Goal: Task Accomplishment & Management: Manage account settings

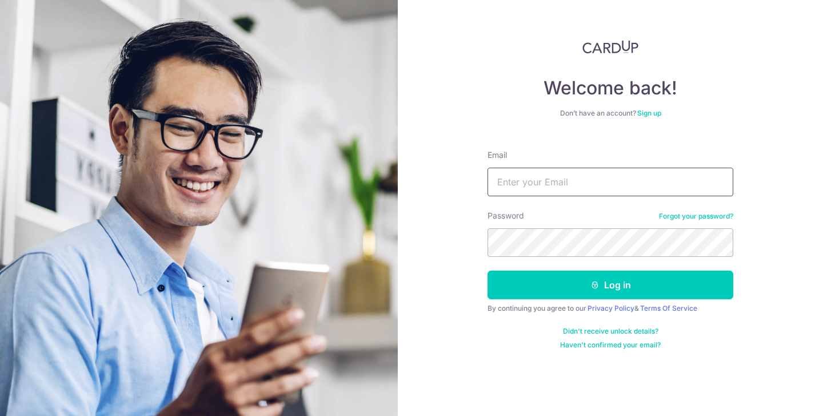
click at [667, 183] on input "Email" at bounding box center [611, 182] width 246 height 29
type input "[DOMAIN_NAME][EMAIL_ADDRESS][DOMAIN_NAME]"
click at [488, 270] on button "Log in" at bounding box center [611, 284] width 246 height 29
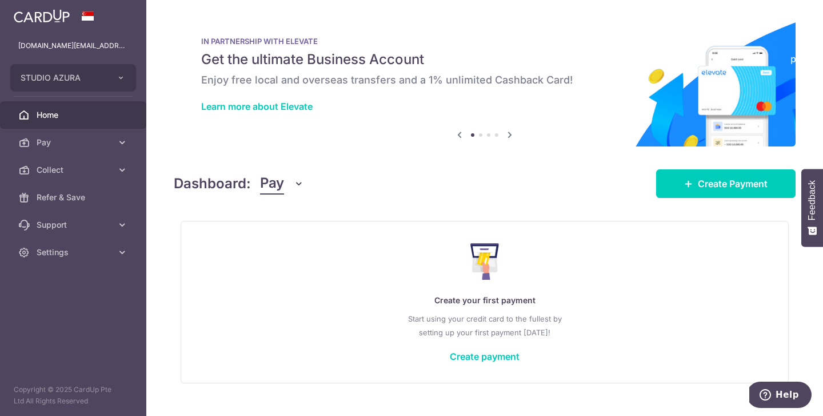
click at [289, 182] on button "Pay" at bounding box center [282, 184] width 44 height 22
click at [292, 244] on body "studioazura.info@gmail.com STUDIO AZURA Add new company STUDIO AZURA Home Pay P…" at bounding box center [411, 208] width 823 height 416
click at [286, 187] on button "Pay" at bounding box center [282, 184] width 44 height 22
click at [289, 240] on link "Collect" at bounding box center [320, 242] width 119 height 27
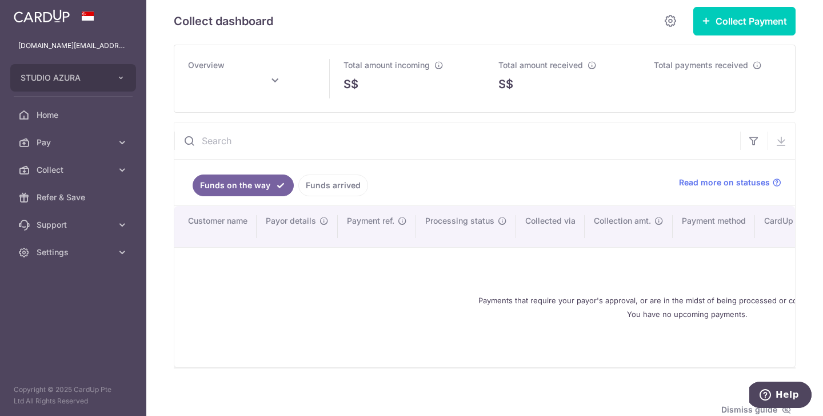
scroll to position [15, 0]
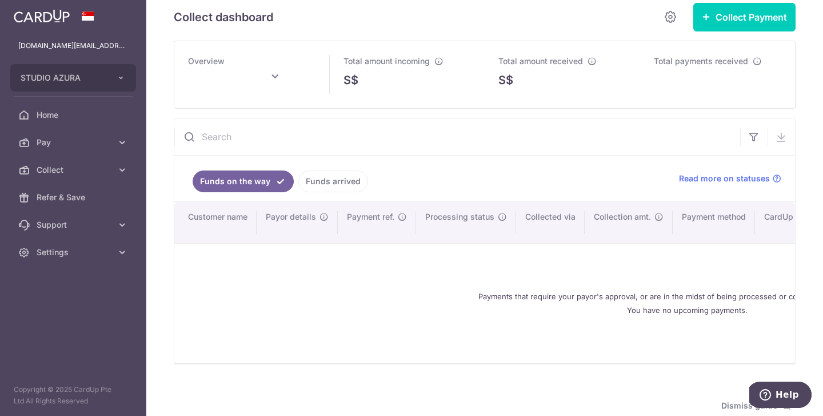
click at [340, 180] on link "Funds arrived" at bounding box center [333, 181] width 70 height 22
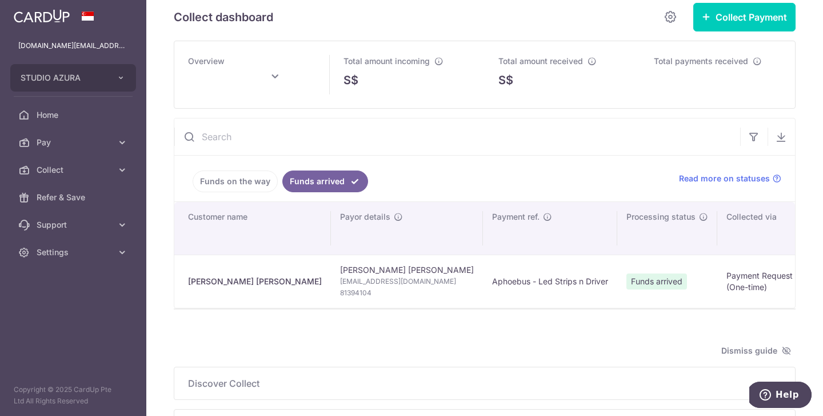
click at [276, 74] on icon at bounding box center [275, 77] width 14 height 14
type input "October 2025"
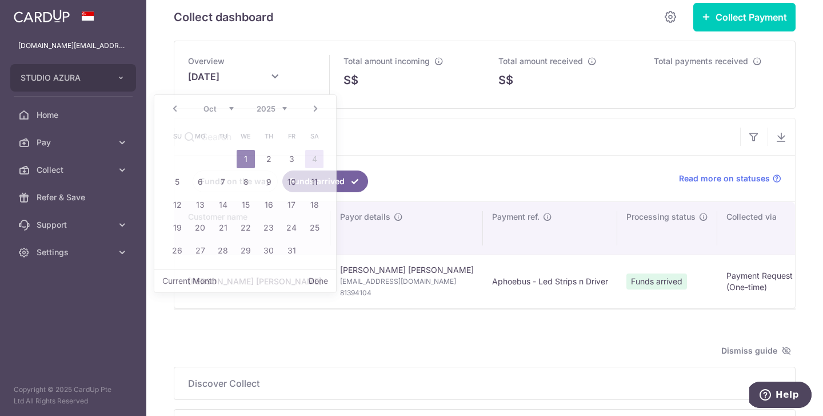
click at [401, 77] on div "S$" at bounding box center [408, 79] width 128 height 17
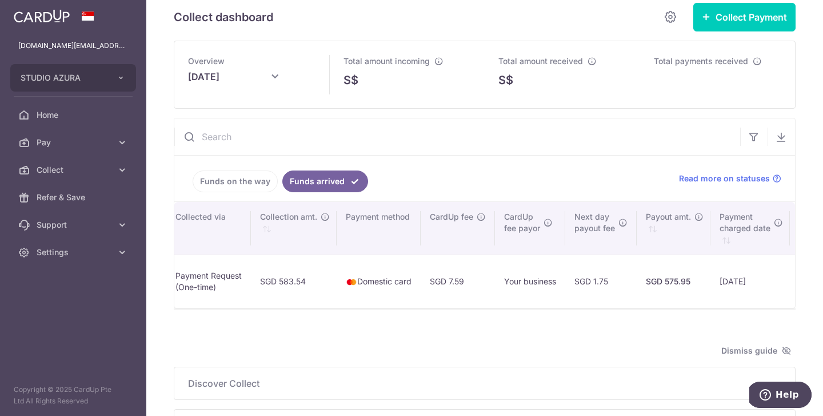
scroll to position [0, 532]
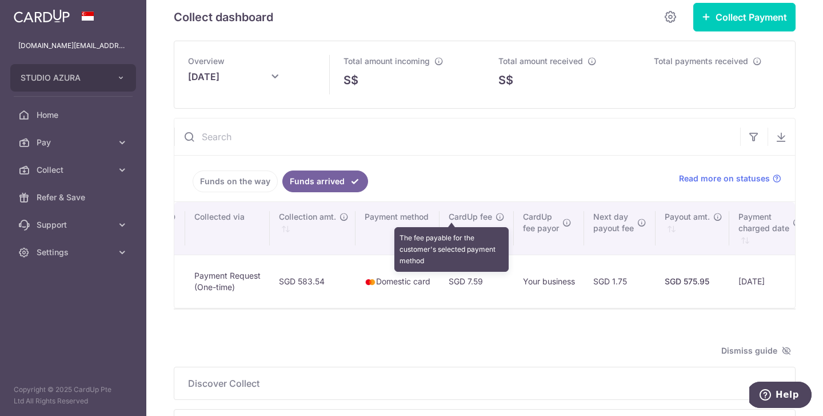
click at [496, 219] on icon "\a \a CardUp fee\a \a \a" at bounding box center [500, 216] width 9 height 9
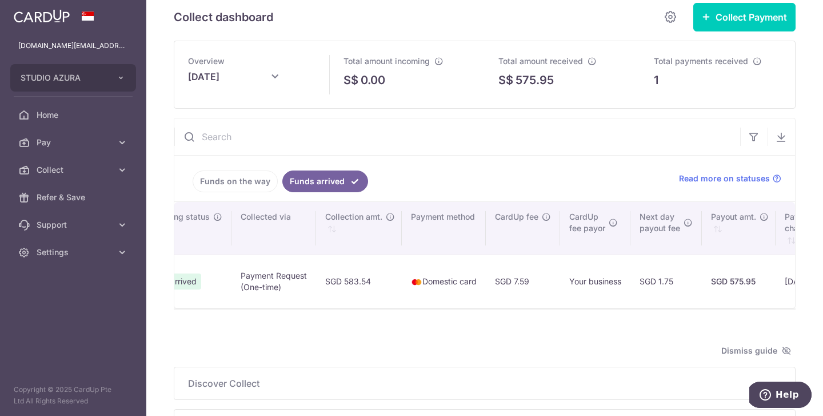
scroll to position [0, 490]
